Goal: Information Seeking & Learning: Learn about a topic

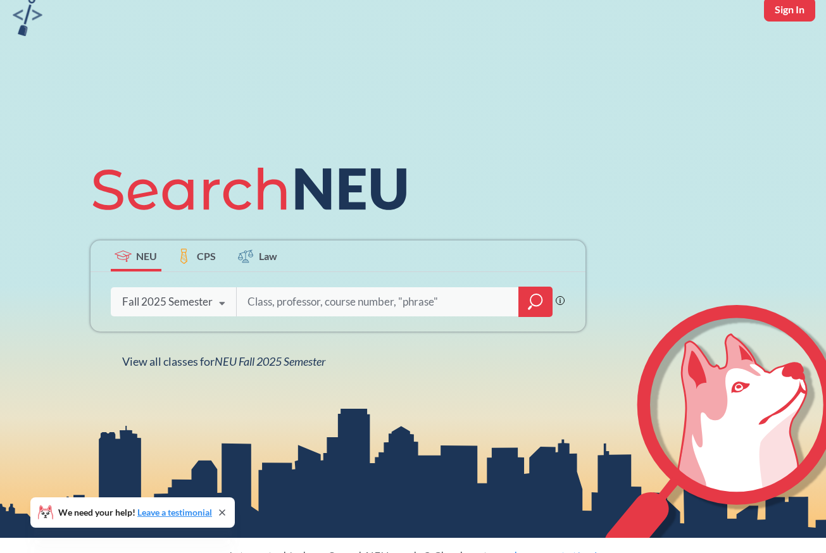
scroll to position [63, 0]
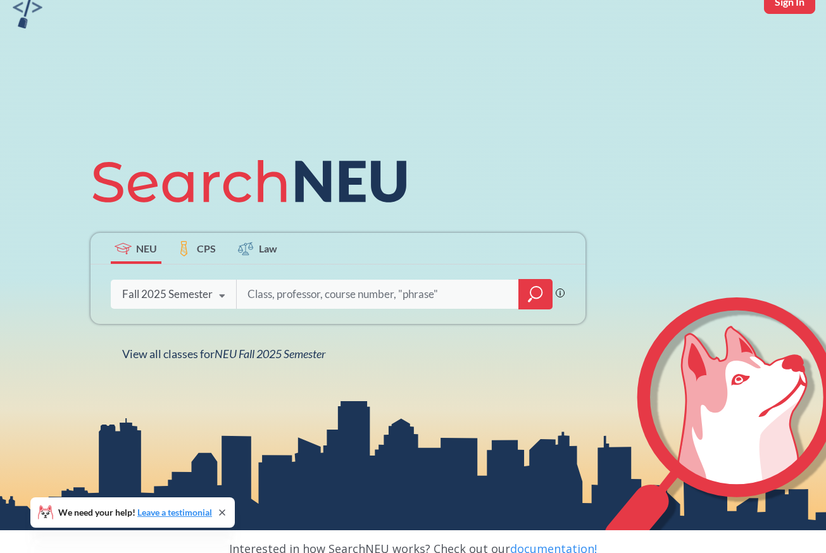
click at [284, 293] on input "search" at bounding box center [377, 294] width 263 height 27
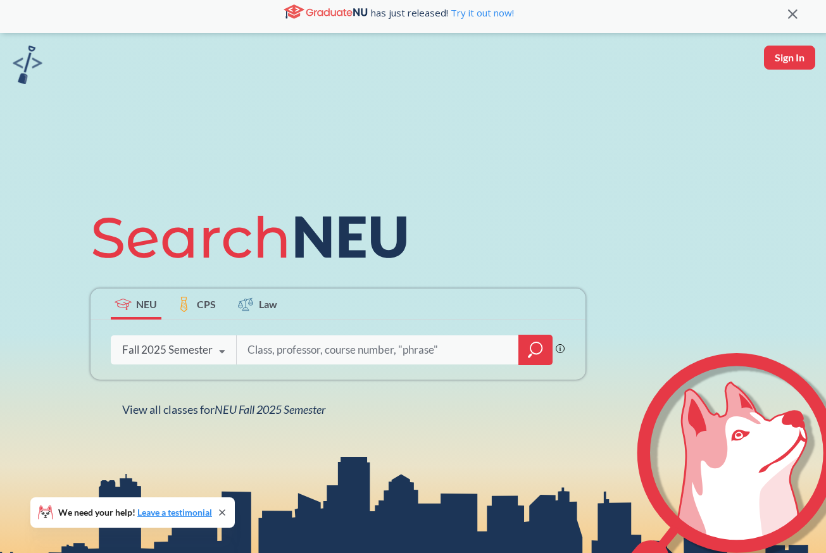
scroll to position [0, 0]
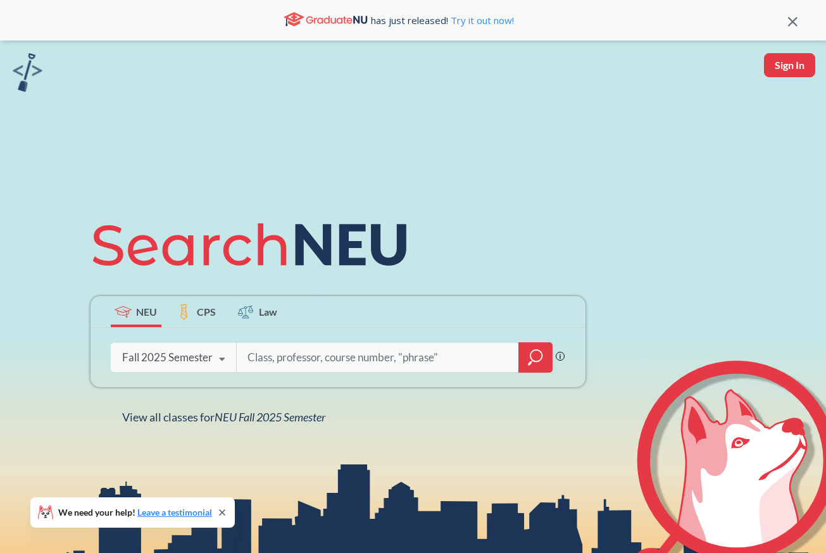
click at [525, 356] on div at bounding box center [536, 358] width 34 height 30
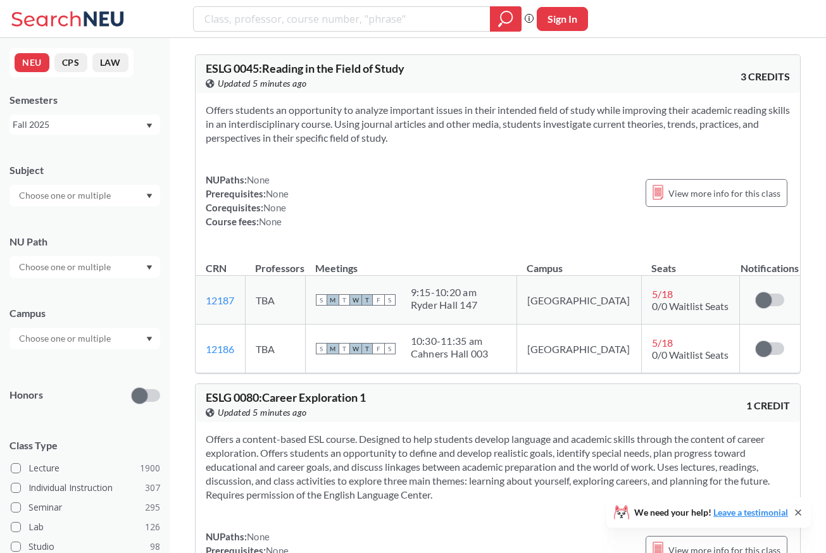
click at [121, 194] on div at bounding box center [84, 196] width 151 height 22
click at [85, 197] on input "text" at bounding box center [66, 195] width 106 height 15
type input "ec"
click at [68, 246] on div "ECON ( 48 )" at bounding box center [87, 253] width 143 height 14
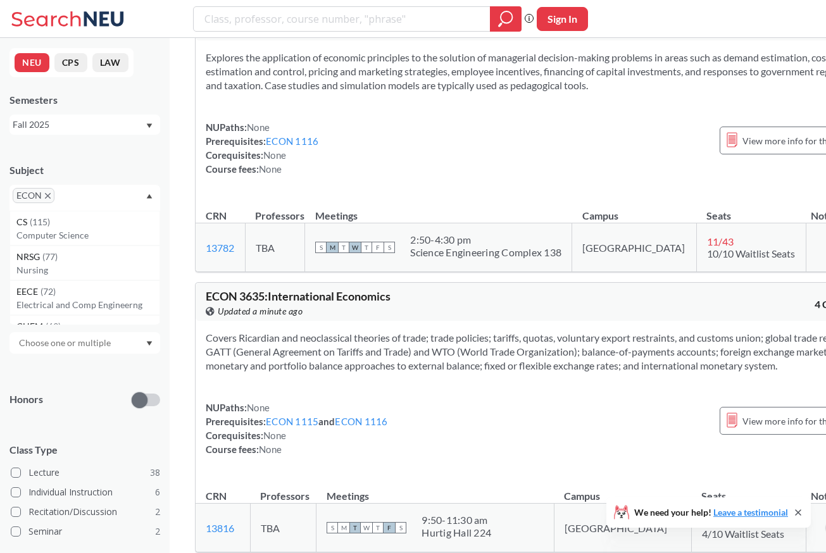
scroll to position [8359, 0]
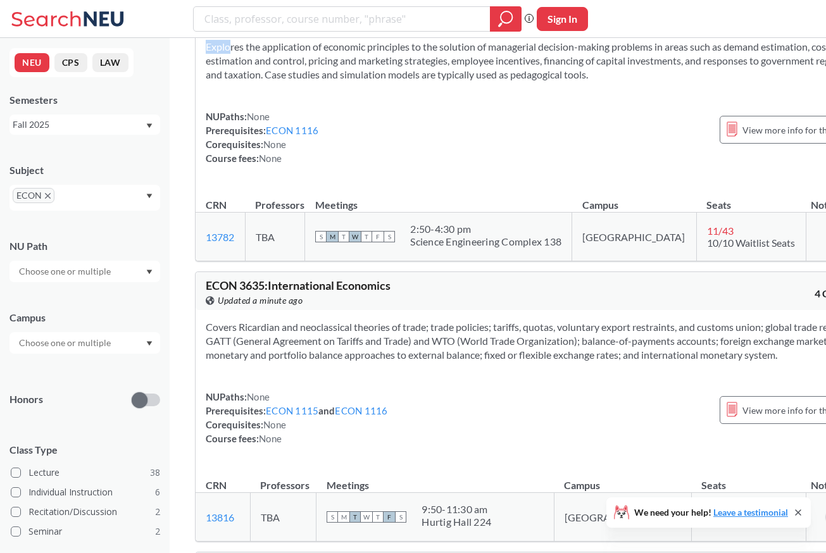
drag, startPoint x: 208, startPoint y: 134, endPoint x: 438, endPoint y: 175, distance: 234.3
click at [438, 175] on div "Explores the application of economic principles to the solution of managerial d…" at bounding box center [535, 108] width 679 height 156
click at [350, 165] on div "NUPaths: None Prerequisites: ECON 1116 Corequisites: None Course fees: None Vie…" at bounding box center [535, 138] width 659 height 56
click at [282, 12] on span "ECON 3460 : Managerial Economics" at bounding box center [293, 5] width 175 height 14
click at [743, 138] on span "View more info for this class" at bounding box center [799, 130] width 112 height 16
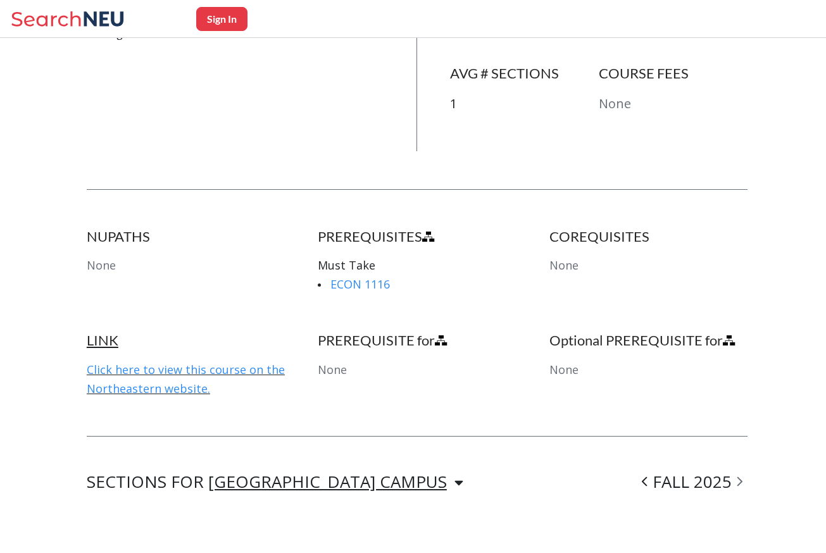
scroll to position [420, 0]
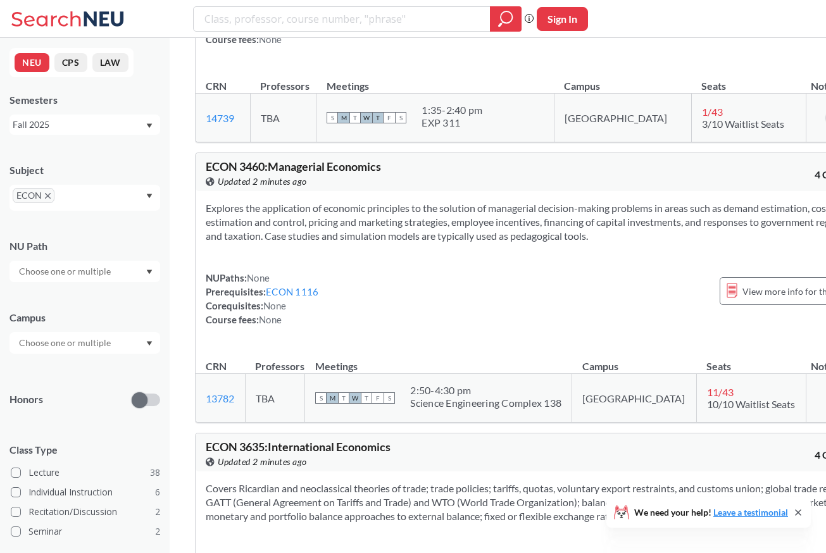
scroll to position [8232, 0]
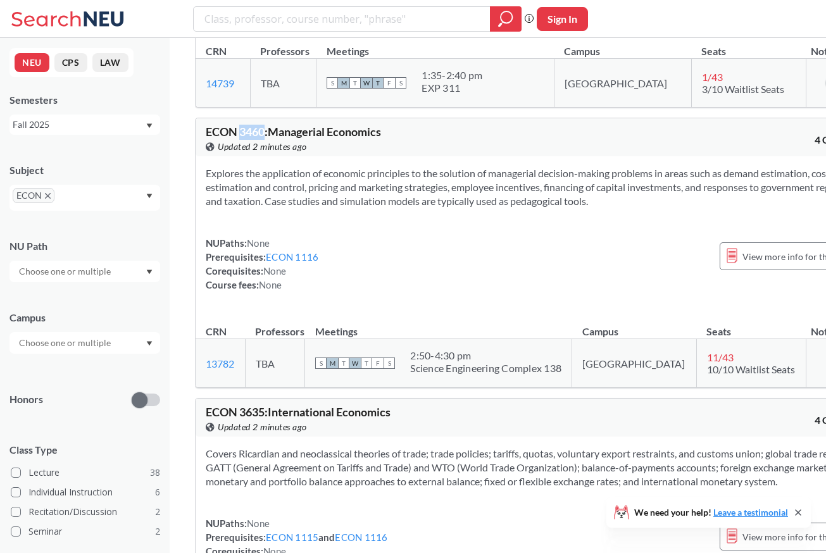
drag, startPoint x: 243, startPoint y: 219, endPoint x: 268, endPoint y: 218, distance: 24.7
click at [268, 139] on span "ECON 3460 : Managerial Economics" at bounding box center [293, 132] width 175 height 14
